Goal: Transaction & Acquisition: Purchase product/service

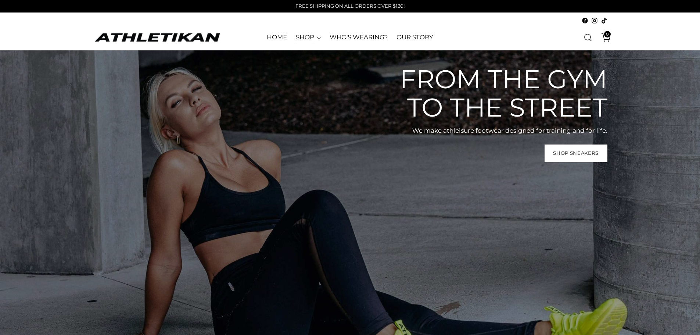
click at [317, 40] on link "SHOP" at bounding box center [308, 37] width 25 height 16
click at [317, 38] on link "SHOP" at bounding box center [308, 37] width 25 height 16
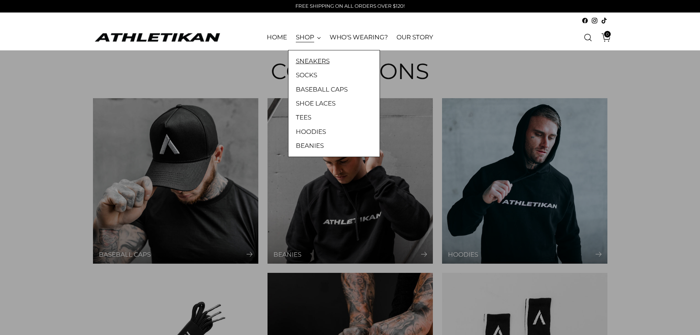
click at [312, 61] on link "SNEAKERS" at bounding box center [334, 61] width 76 height 10
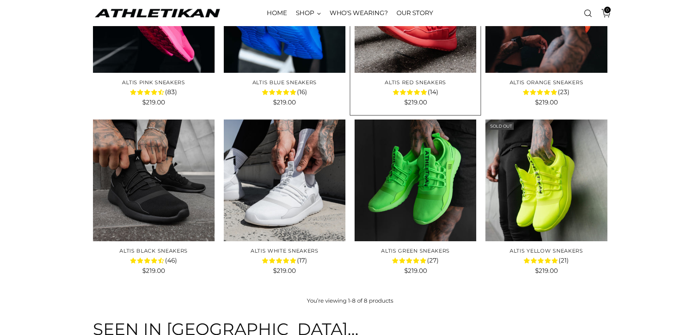
scroll to position [184, 0]
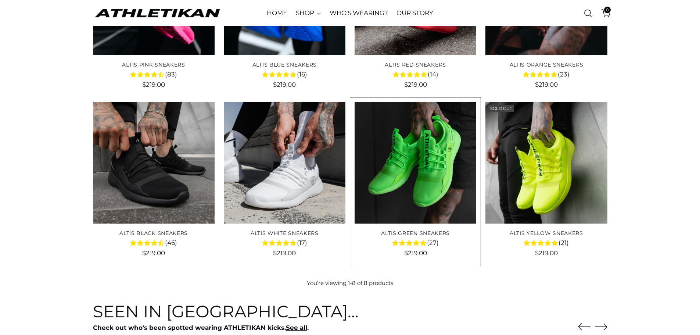
click at [0, 0] on img "ALTIS Green Sneakers" at bounding box center [0, 0] width 0 height 0
